Goal: Information Seeking & Learning: Check status

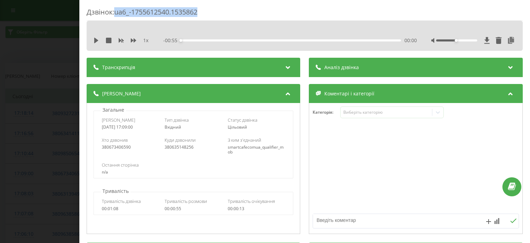
click at [48, 55] on div "Дзвінок : ua6_-1755612540.1535862 1 x - 00:55 00:00 00:00 Транскрипція Для AI-а…" at bounding box center [265, 121] width 530 height 243
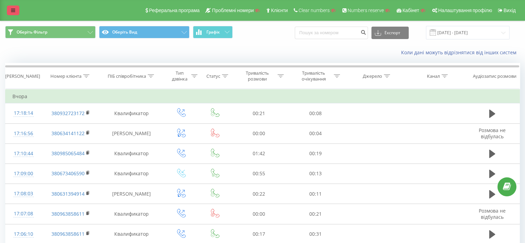
click at [13, 11] on icon at bounding box center [13, 10] width 4 height 5
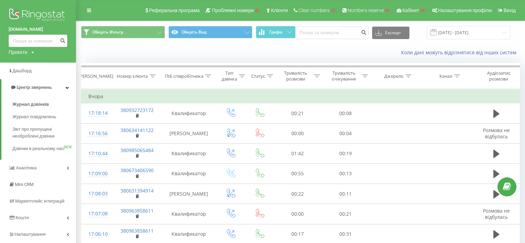
click at [26, 49] on div "Проекти" at bounding box center [18, 52] width 19 height 7
click at [29, 60] on input "text" at bounding box center [28, 63] width 35 height 10
paste input "Bookinghost-BOK.com"
type input "Bookinghost-BOK.com"
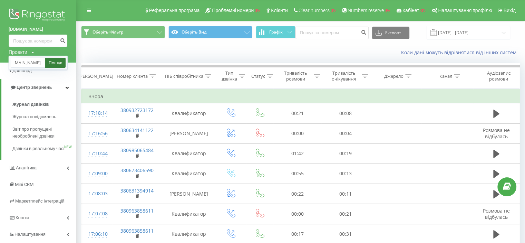
click at [55, 66] on link "Пошук" at bounding box center [55, 63] width 20 height 10
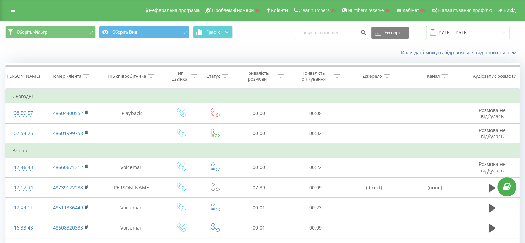
click at [456, 34] on input "20.07.2025 - 20.08.2025" at bounding box center [468, 32] width 84 height 13
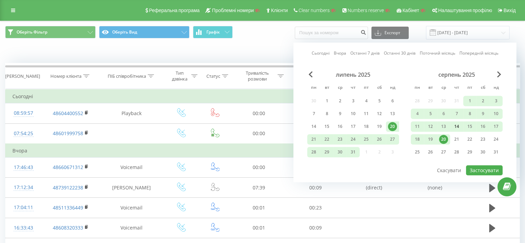
click at [456, 125] on div "14" at bounding box center [456, 126] width 9 height 9
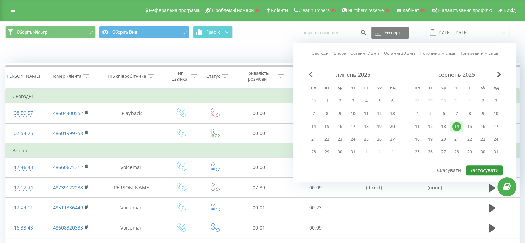
click at [480, 168] on button "Застосувати" at bounding box center [484, 170] width 37 height 10
type input "14.08.2025 - 14.08.2025"
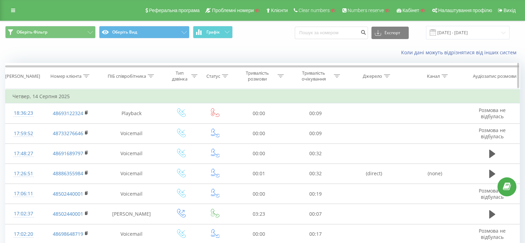
click at [193, 76] on icon at bounding box center [194, 75] width 6 height 3
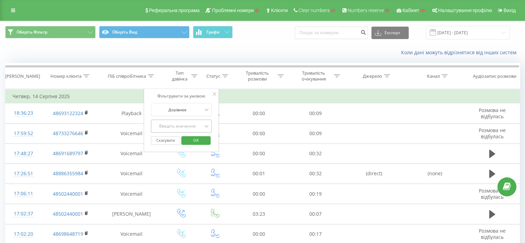
click at [187, 124] on div "Введіть значення" at bounding box center [177, 126] width 49 height 6
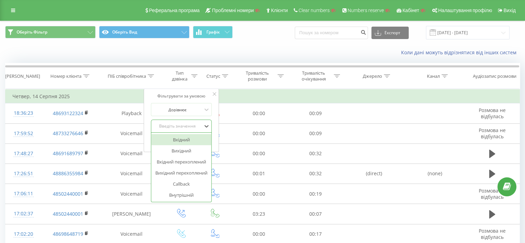
click at [185, 142] on div "Вхідний" at bounding box center [181, 139] width 60 height 11
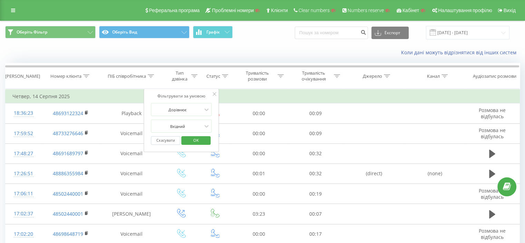
click at [206, 141] on button "OK" at bounding box center [195, 140] width 29 height 9
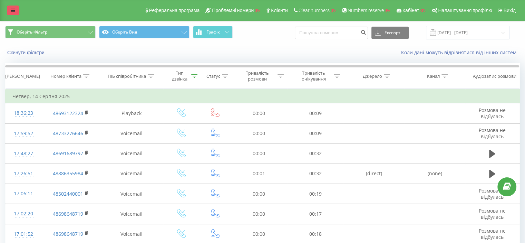
click at [14, 9] on icon at bounding box center [13, 10] width 4 height 5
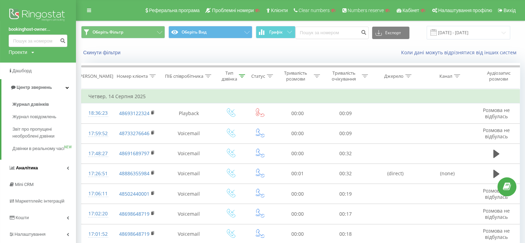
click at [37, 176] on link "Аналiтика" at bounding box center [38, 167] width 76 height 17
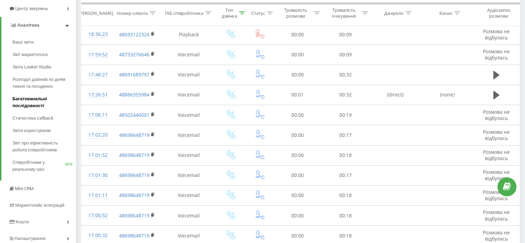
scroll to position [87, 0]
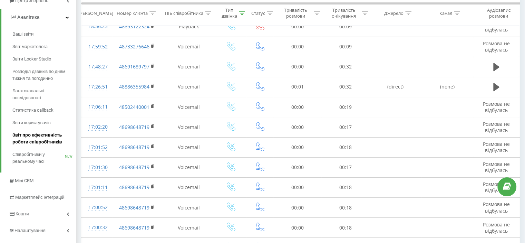
click at [26, 143] on span "Звіт про ефективність роботи співробітників" at bounding box center [42, 138] width 60 height 14
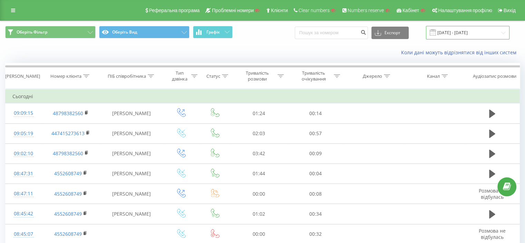
click at [473, 33] on input "20.07.2025 - 20.08.2025" at bounding box center [468, 32] width 84 height 13
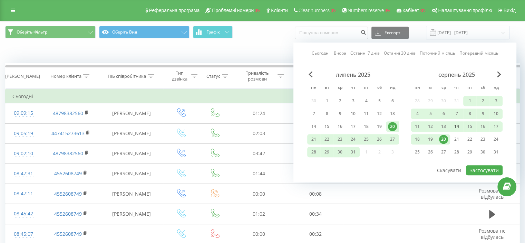
click at [456, 128] on div "14" at bounding box center [456, 126] width 9 height 9
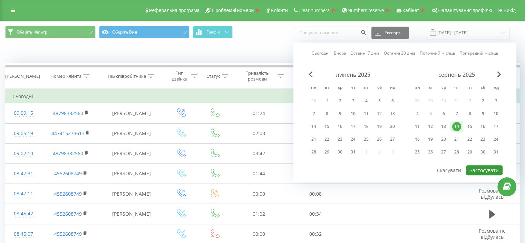
click at [481, 167] on button "Застосувати" at bounding box center [484, 170] width 37 height 10
type input "[DATE] - [DATE]"
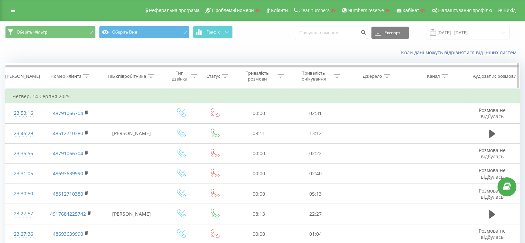
click at [193, 76] on icon at bounding box center [194, 75] width 6 height 3
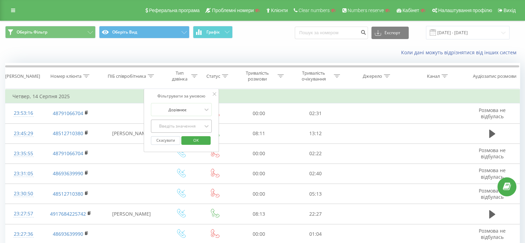
click at [172, 131] on div "Введіть значення" at bounding box center [177, 126] width 50 height 10
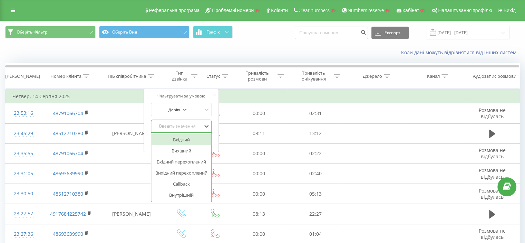
click at [173, 138] on div "Вхідний" at bounding box center [181, 139] width 60 height 11
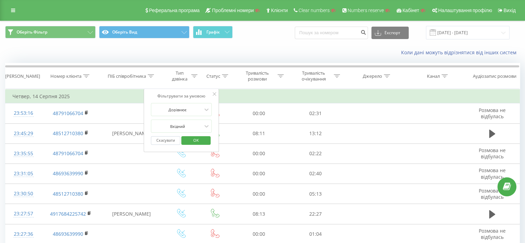
click at [197, 140] on span "OK" at bounding box center [195, 140] width 19 height 11
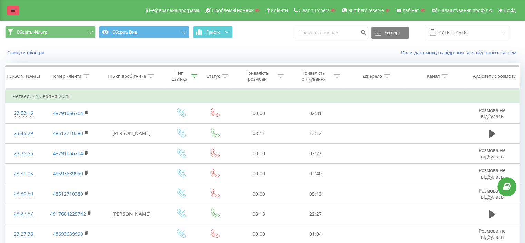
click at [14, 10] on icon at bounding box center [13, 10] width 4 height 5
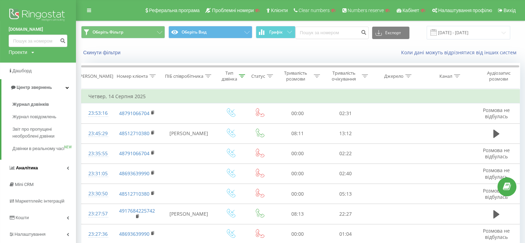
click at [26, 170] on span "Аналiтика" at bounding box center [27, 167] width 22 height 5
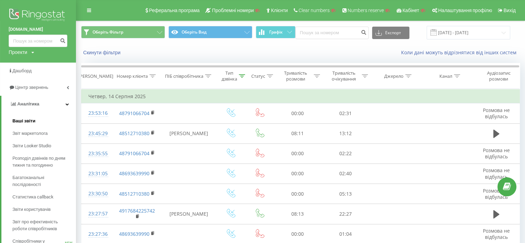
click at [26, 121] on span "Ваші звіти" at bounding box center [23, 120] width 23 height 7
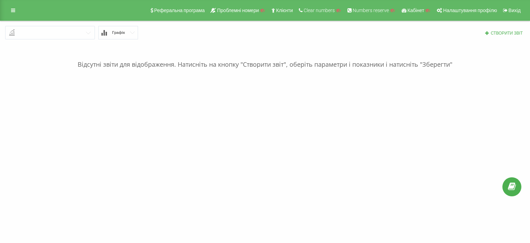
click at [34, 36] on input "text" at bounding box center [50, 32] width 89 height 12
click at [19, 9] on div "Реферальна програма Проблемні номери Клієнти Clear numbers Numbers reserve Кабі…" at bounding box center [265, 10] width 530 height 21
click at [15, 9] on link at bounding box center [13, 11] width 12 height 10
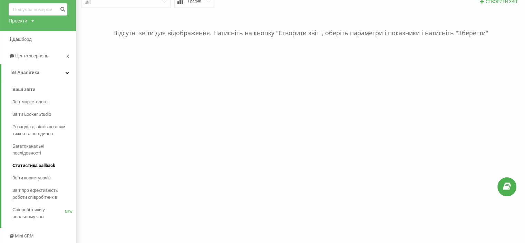
scroll to position [32, 0]
click at [53, 200] on link "Звіт про ефективність роботи співробітників" at bounding box center [43, 193] width 63 height 19
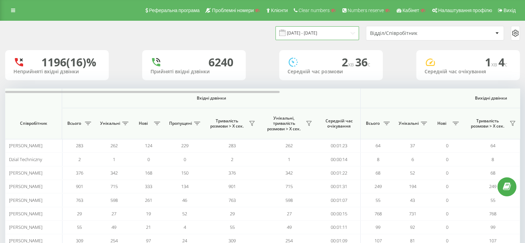
click at [336, 35] on input "[DATE] - [DATE]" at bounding box center [317, 32] width 84 height 13
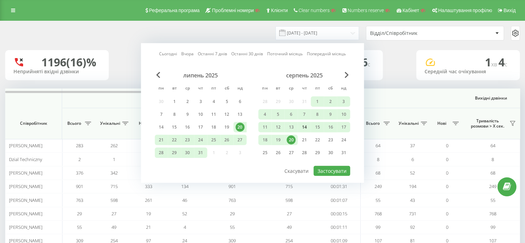
click at [303, 127] on div "14" at bounding box center [304, 127] width 9 height 9
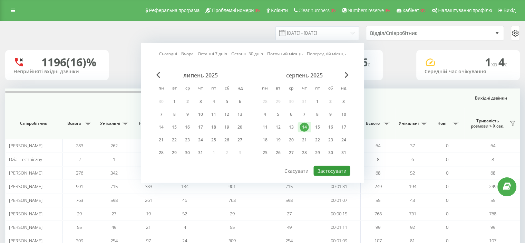
click at [332, 167] on button "Застосувати" at bounding box center [331, 171] width 37 height 10
type input "[DATE] - [DATE]"
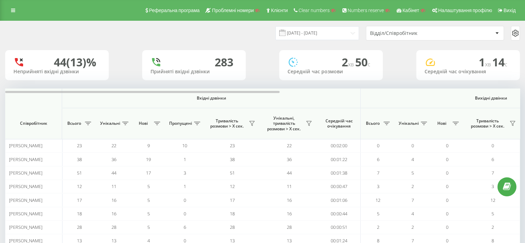
click at [221, 65] on div "283" at bounding box center [224, 62] width 19 height 13
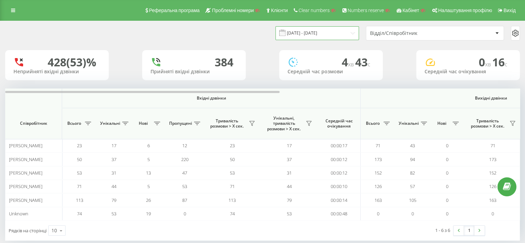
click at [312, 35] on input "[DATE] - [DATE]" at bounding box center [317, 32] width 84 height 13
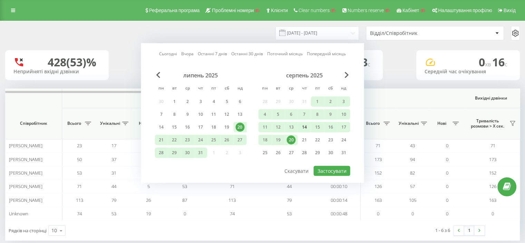
click at [304, 126] on div "14" at bounding box center [304, 127] width 9 height 9
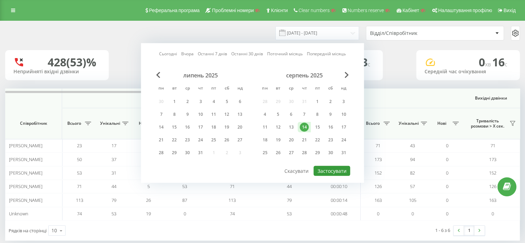
click at [334, 166] on button "Застосувати" at bounding box center [331, 171] width 37 height 10
type input "[DATE] - [DATE]"
